Goal: Task Accomplishment & Management: Complete application form

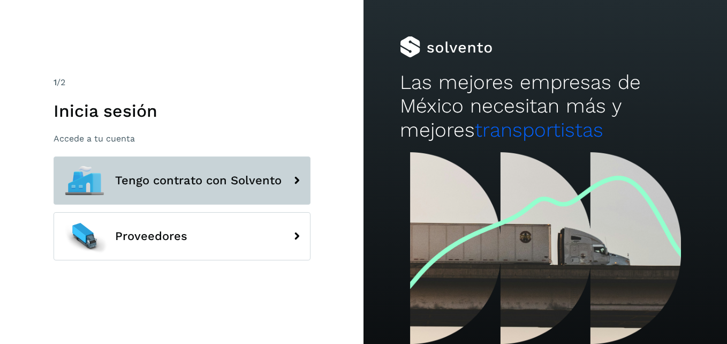
click at [171, 184] on span "Tengo contrato con Solvento" at bounding box center [198, 180] width 167 height 13
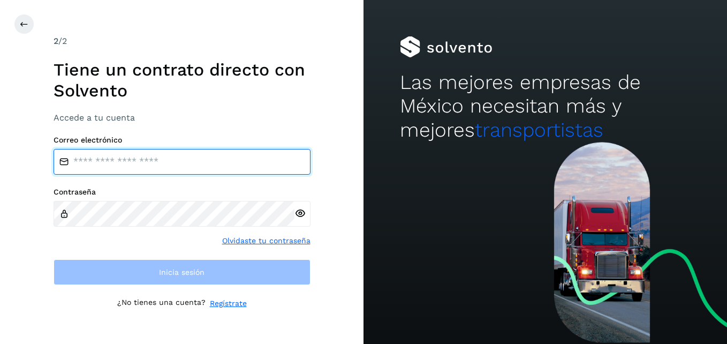
type input "**********"
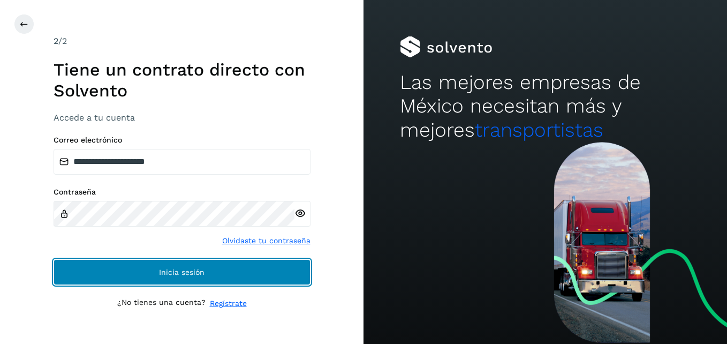
click at [171, 268] on span "Inicia sesión" at bounding box center [182, 271] width 46 height 7
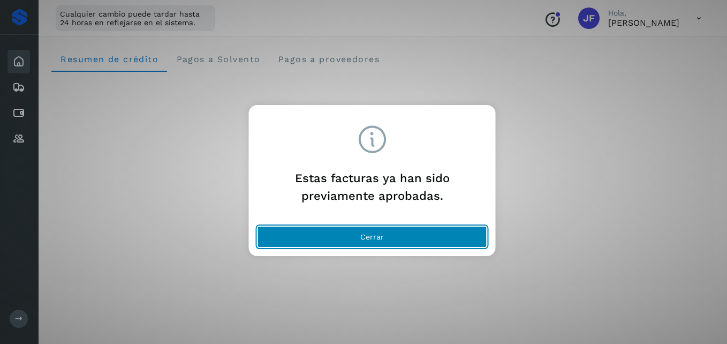
click at [417, 234] on button "Cerrar" at bounding box center [373, 236] width 230 height 21
